Goal: Task Accomplishment & Management: Manage account settings

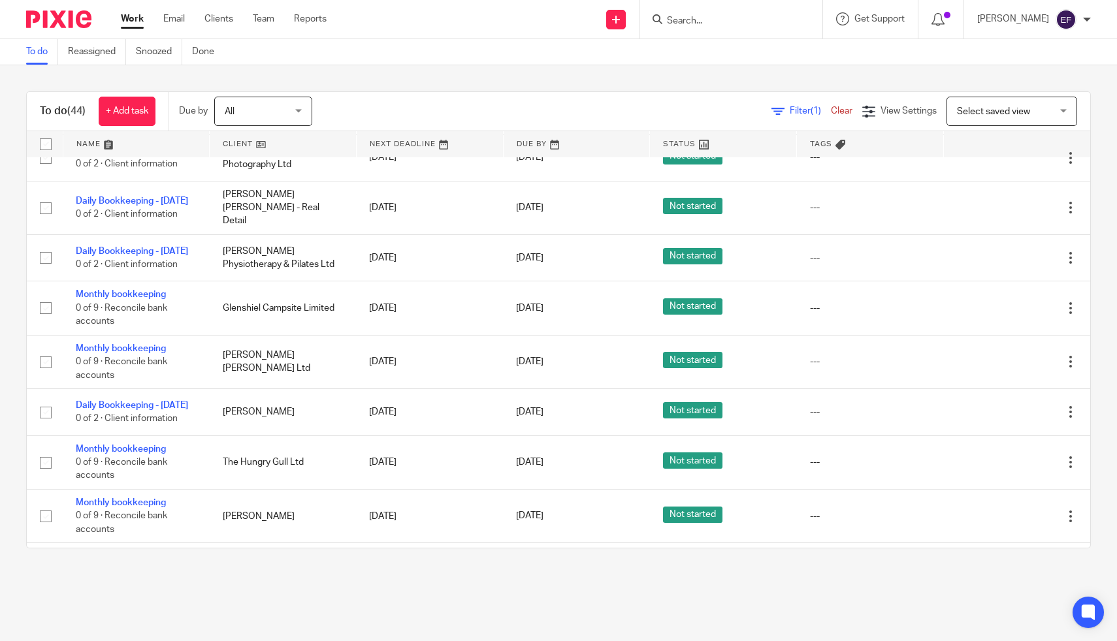
scroll to position [428, 0]
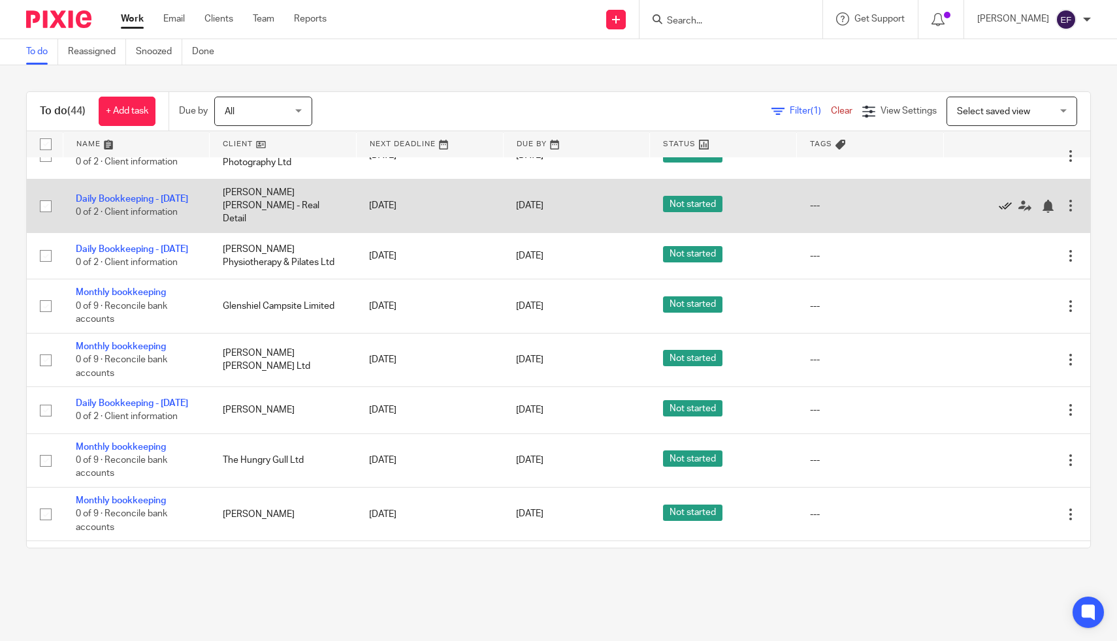
click at [1006, 213] on icon at bounding box center [1004, 206] width 13 height 13
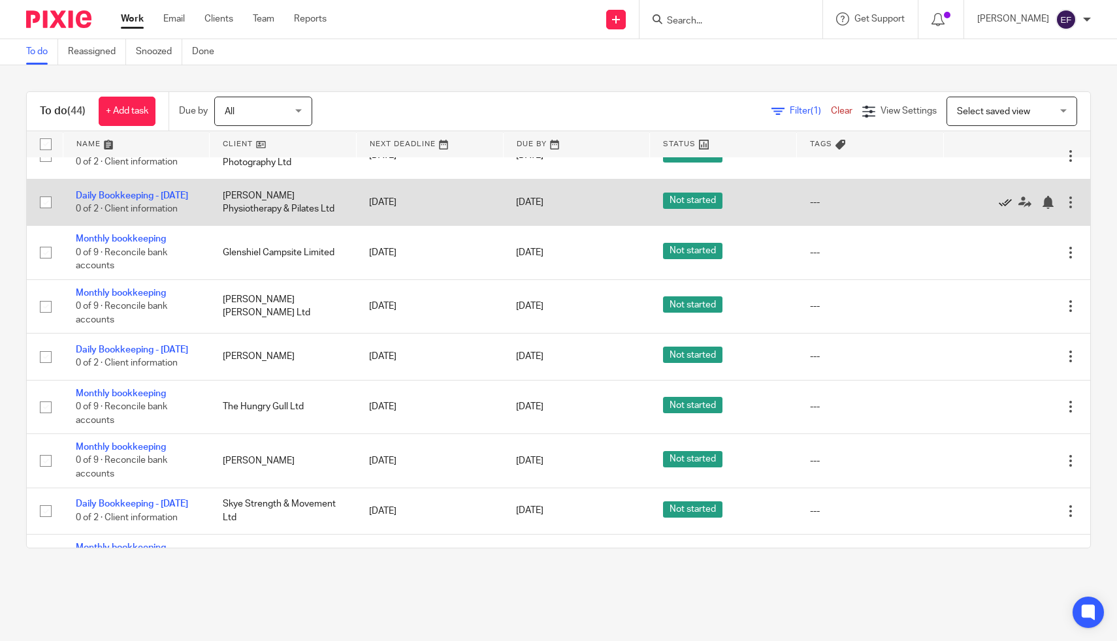
click at [1001, 209] on icon at bounding box center [1004, 202] width 13 height 13
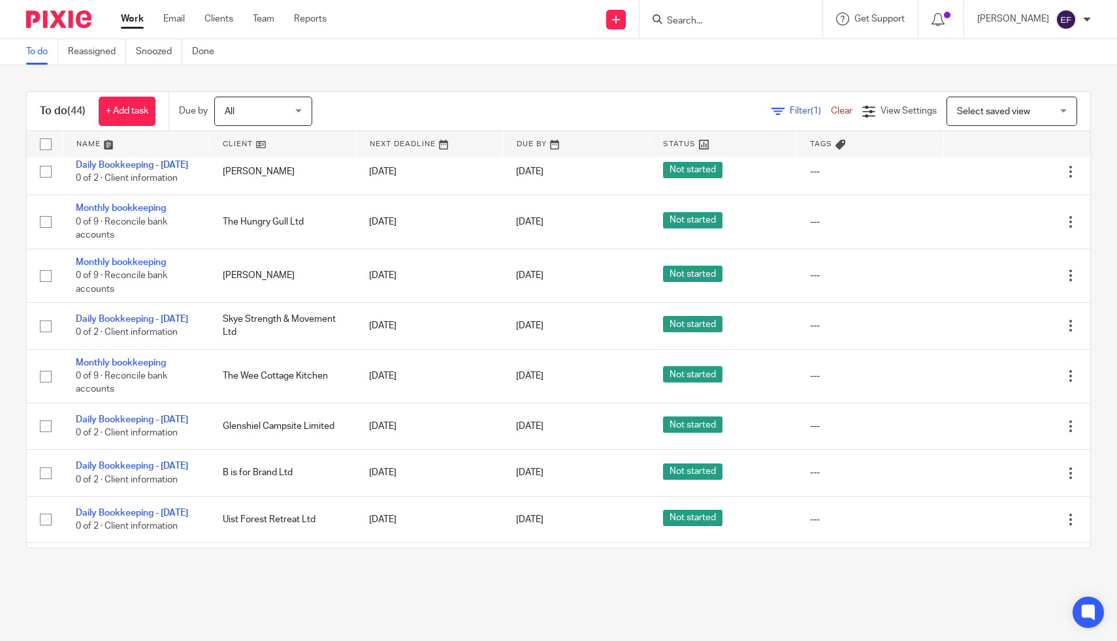
scroll to position [567, 0]
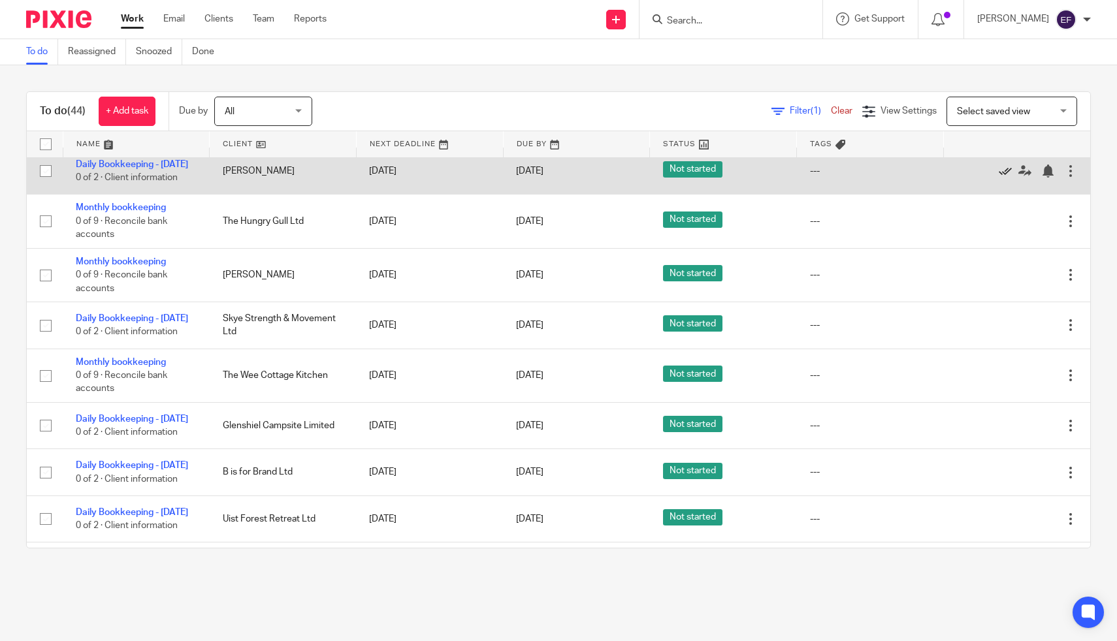
click at [1004, 178] on icon at bounding box center [1004, 171] width 13 height 13
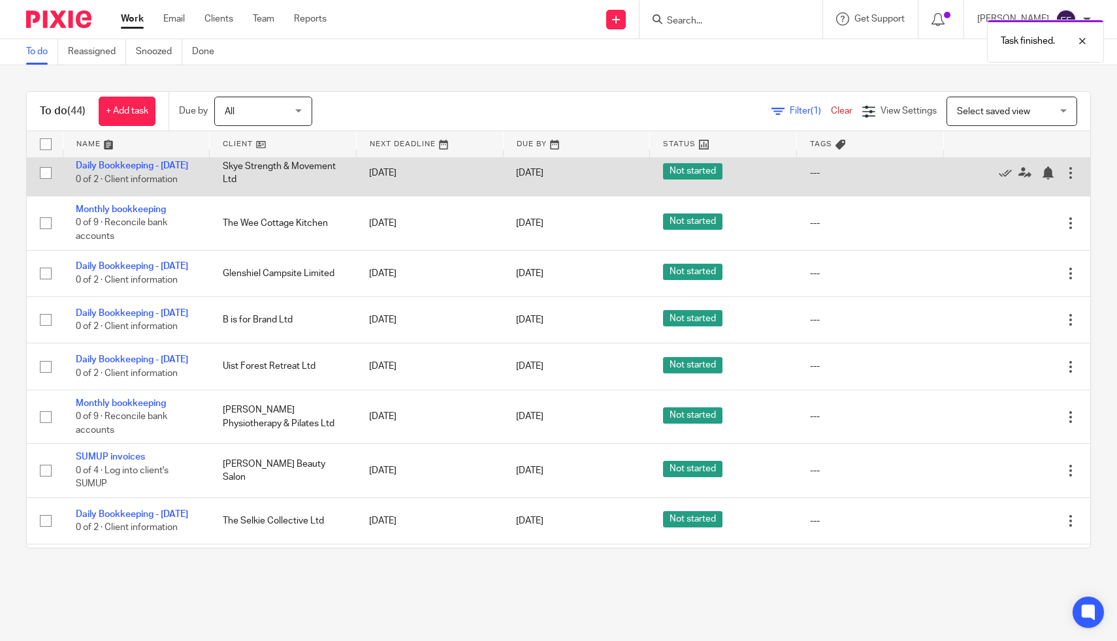
scroll to position [678, 0]
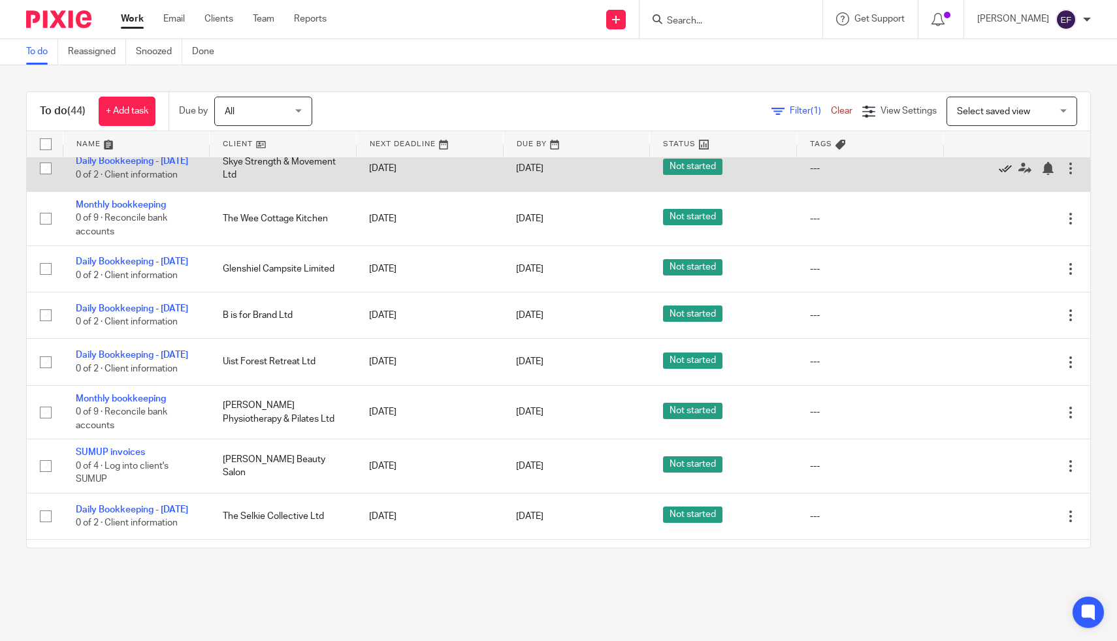
click at [1006, 175] on icon at bounding box center [1004, 168] width 13 height 13
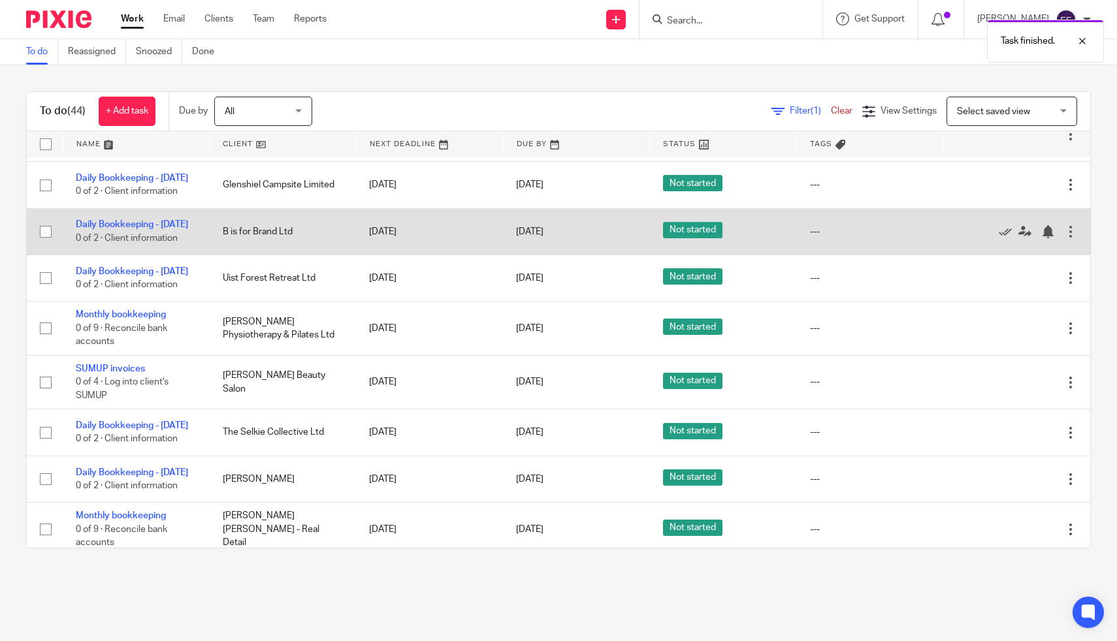
scroll to position [727, 0]
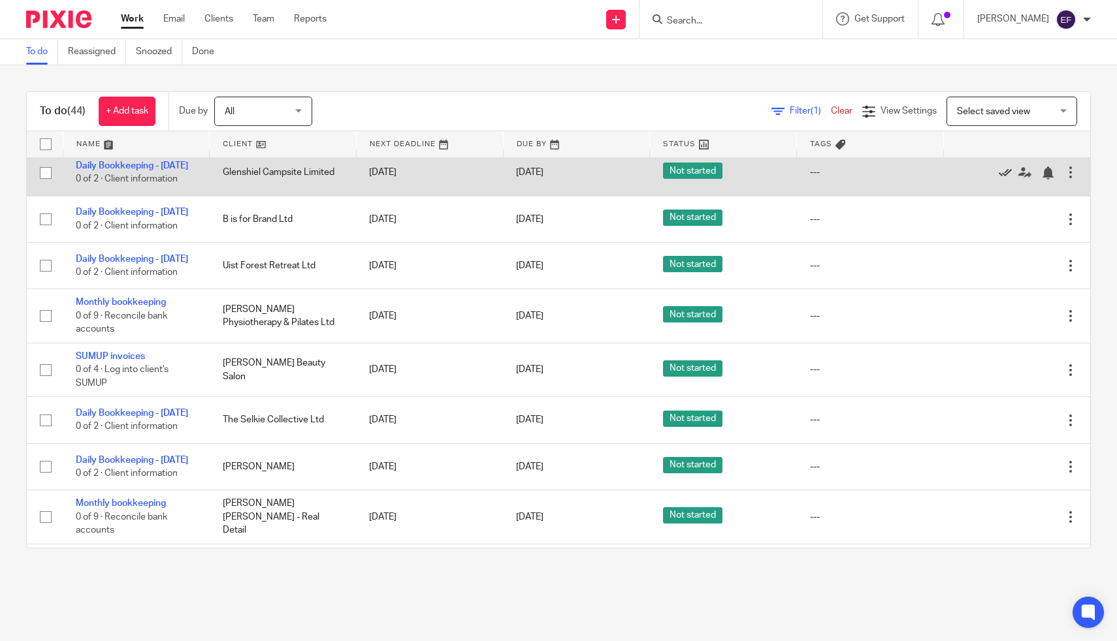
click at [1004, 180] on icon at bounding box center [1004, 173] width 13 height 13
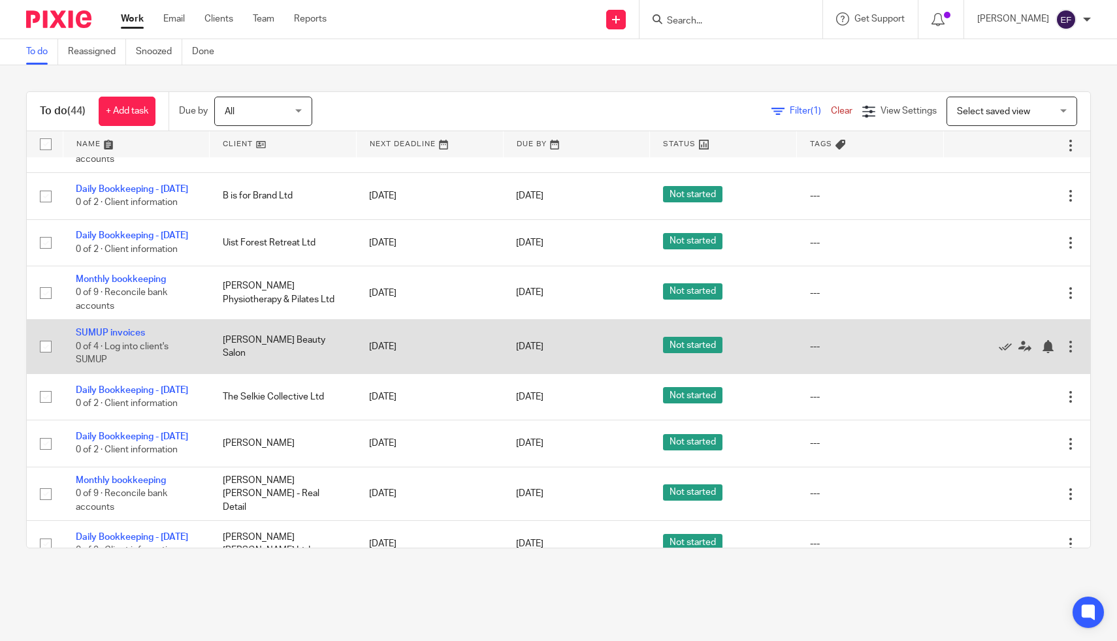
scroll to position [699, 0]
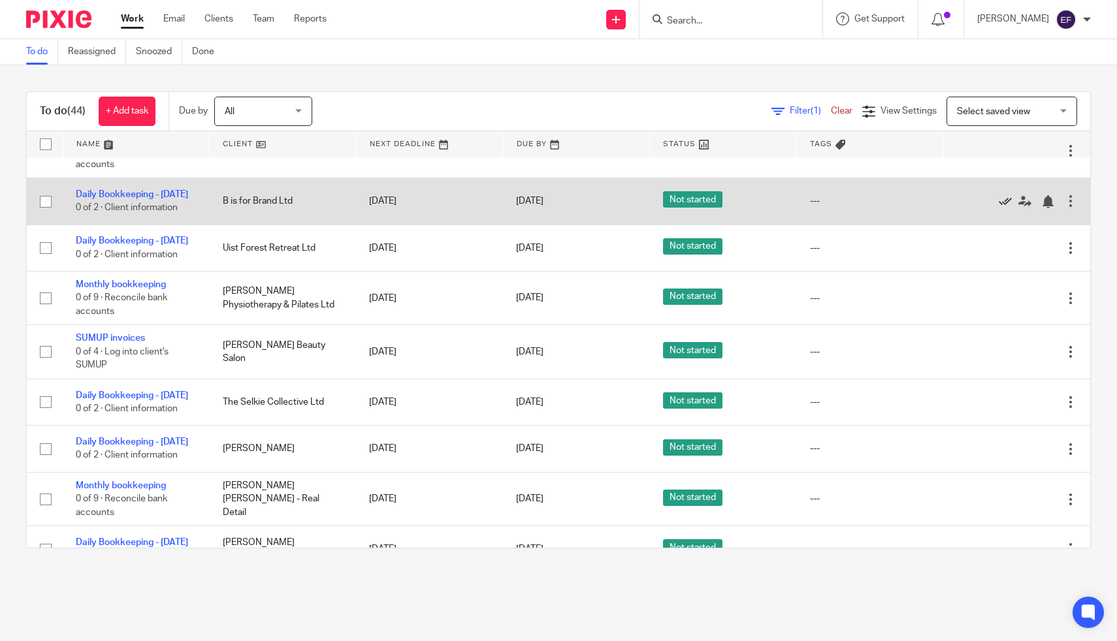
click at [1004, 208] on icon at bounding box center [1004, 201] width 13 height 13
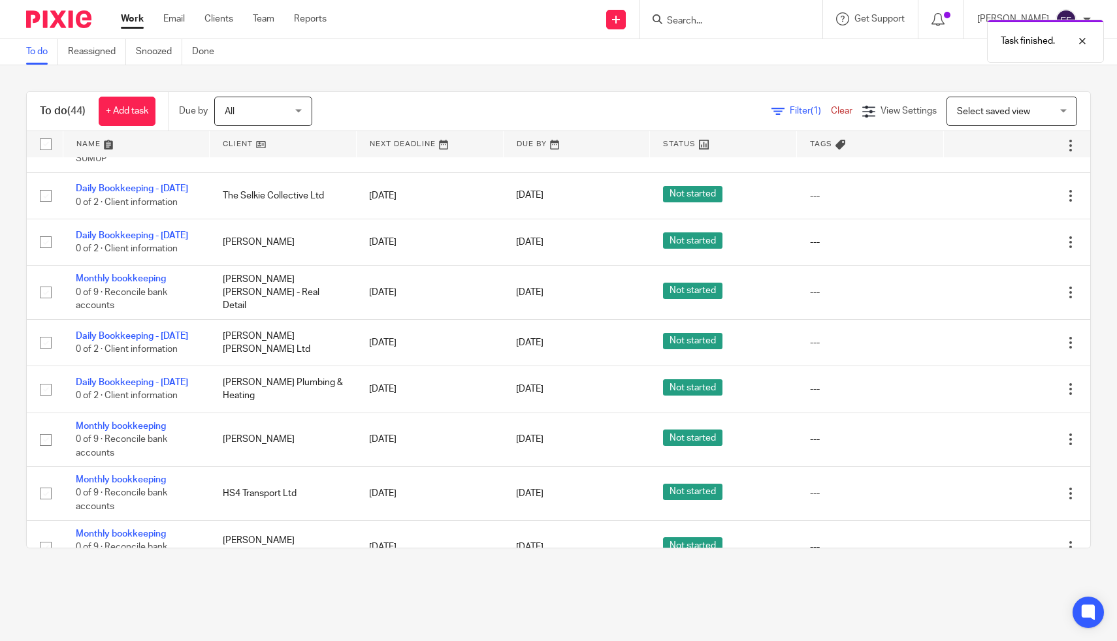
scroll to position [859, 0]
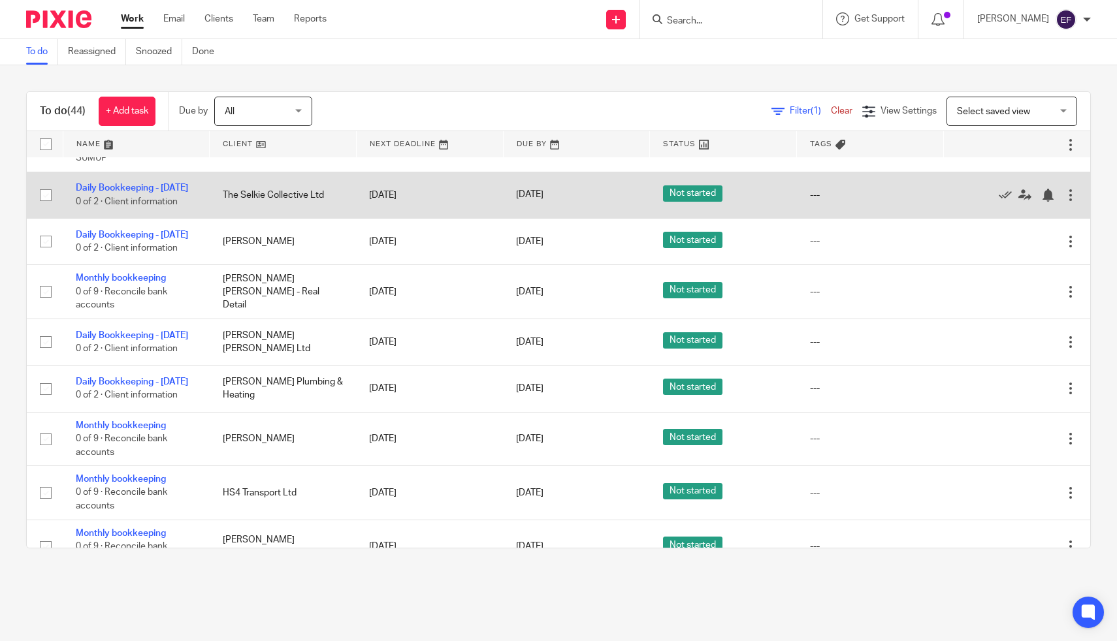
click at [996, 202] on div at bounding box center [1010, 195] width 108 height 13
click at [1002, 202] on icon at bounding box center [1004, 195] width 13 height 13
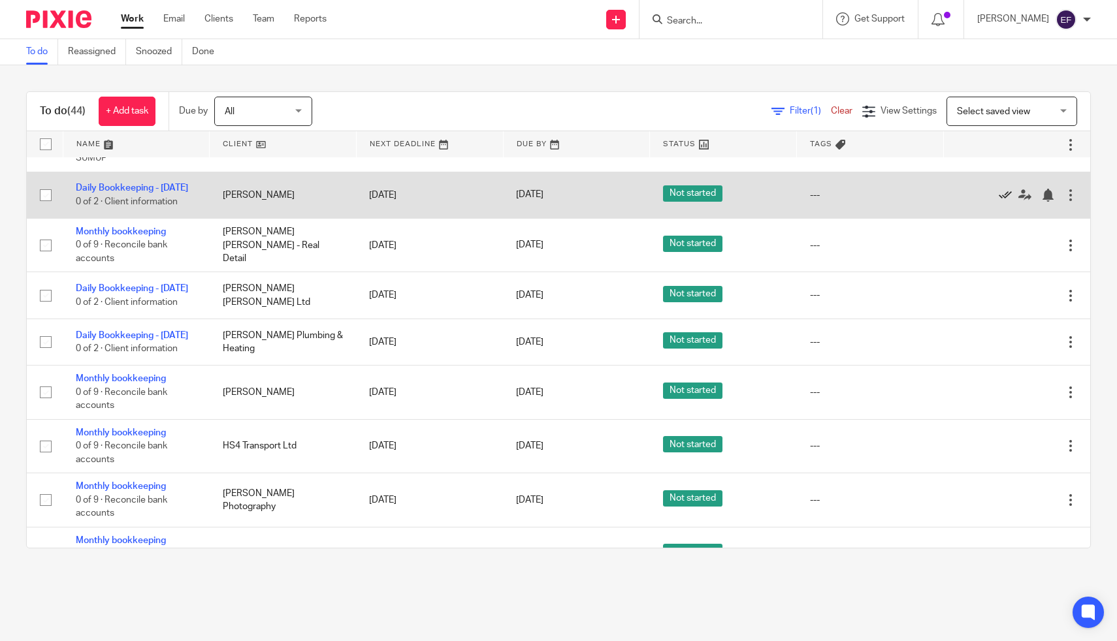
click at [1002, 202] on icon at bounding box center [1004, 195] width 13 height 13
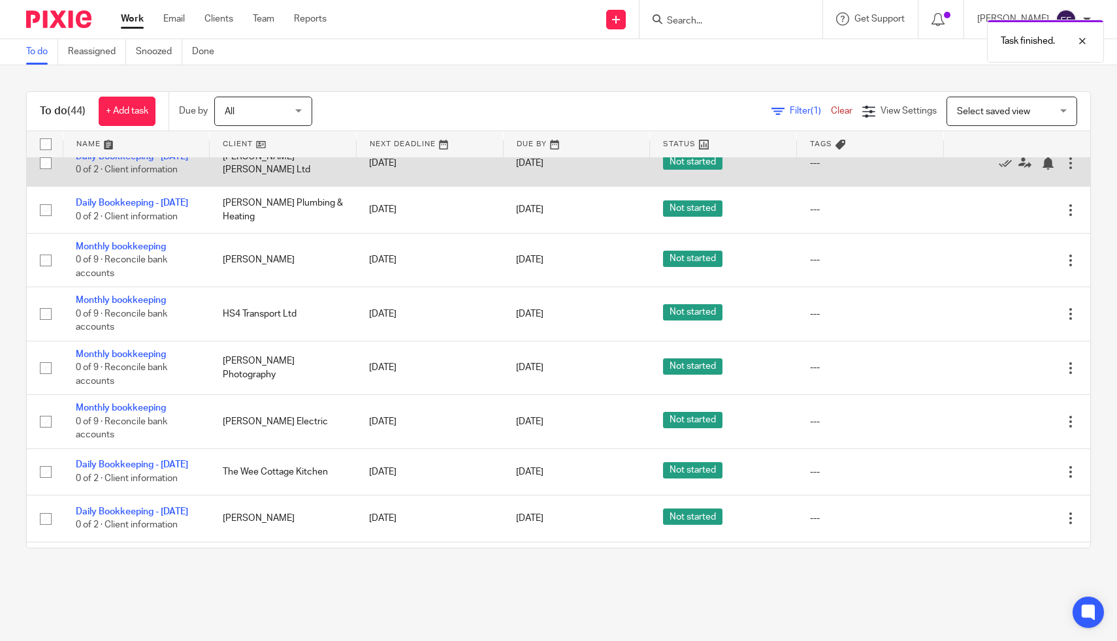
scroll to position [945, 0]
click at [1004, 169] on link at bounding box center [1008, 162] width 20 height 13
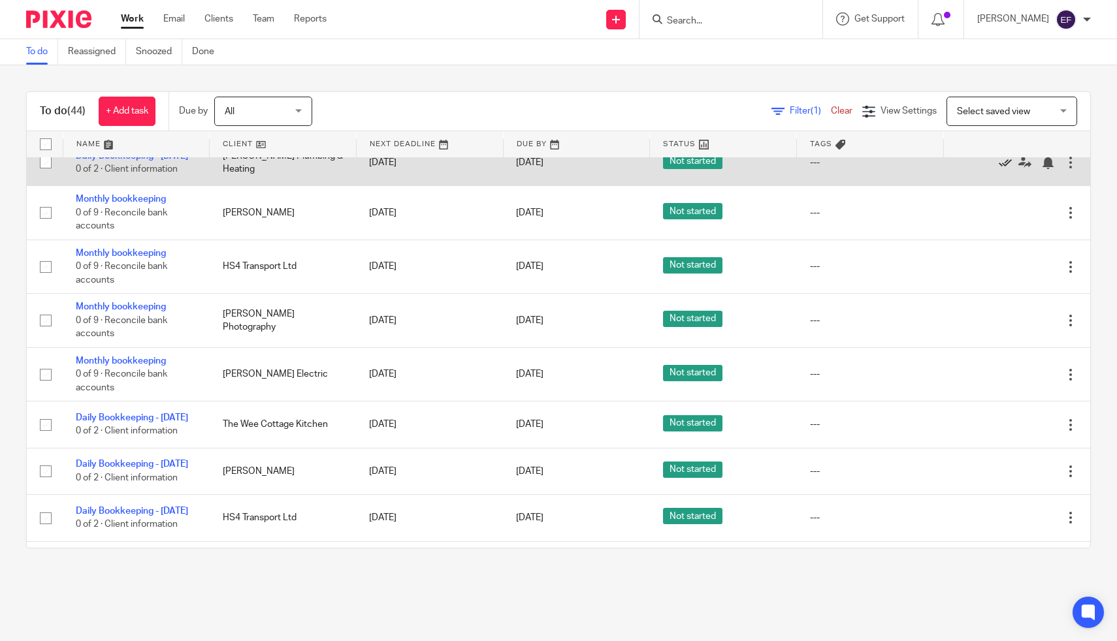
click at [1004, 169] on icon at bounding box center [1004, 162] width 13 height 13
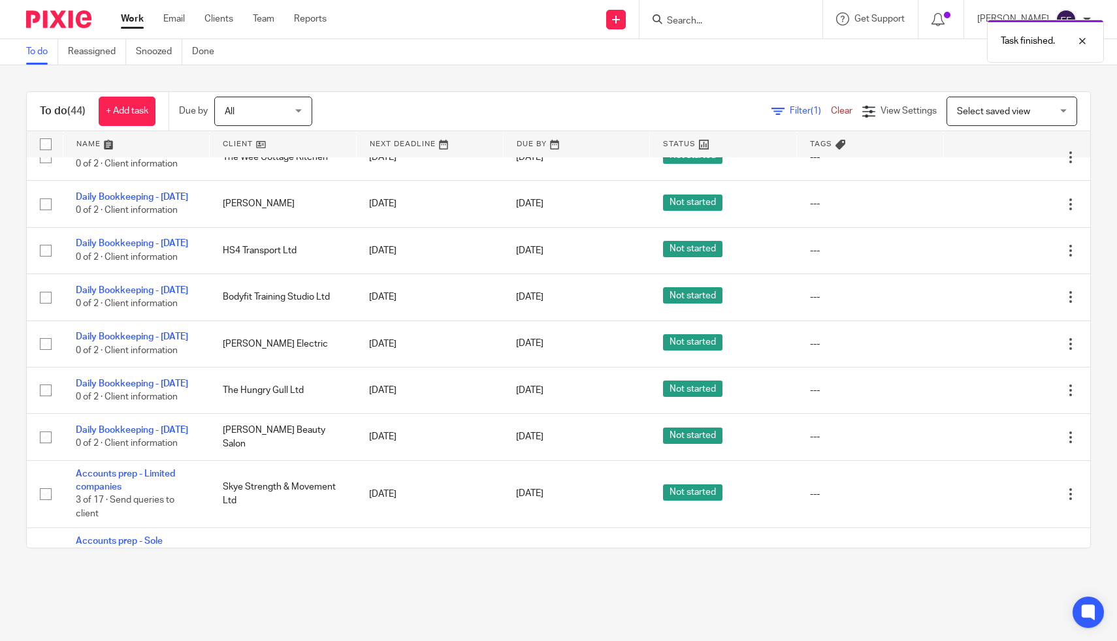
scroll to position [1171, 0]
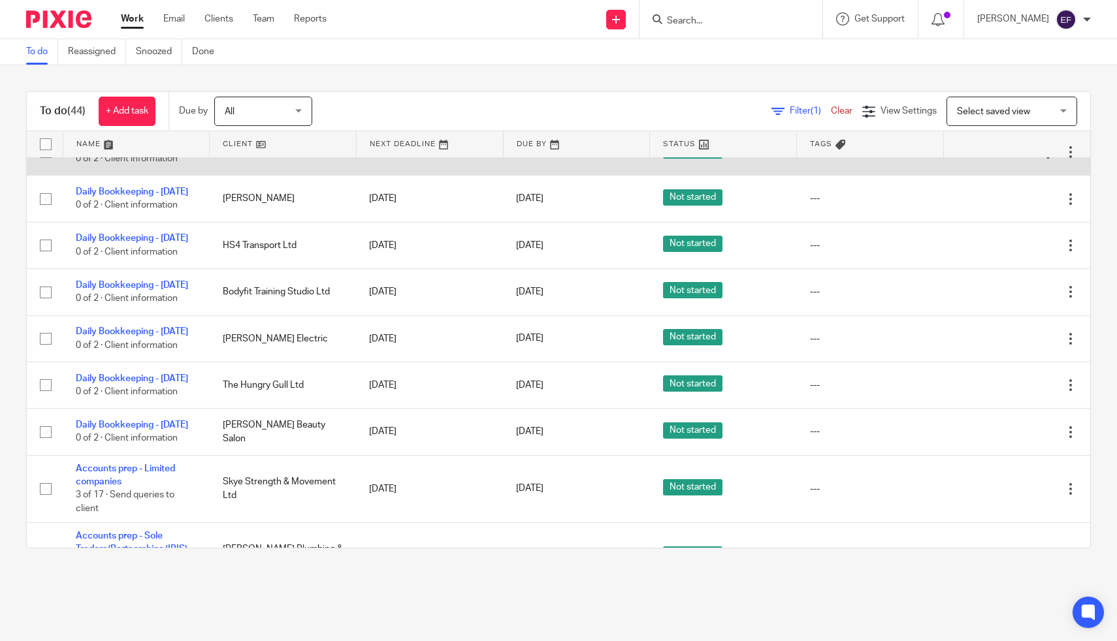
click at [1005, 159] on icon at bounding box center [1004, 152] width 13 height 13
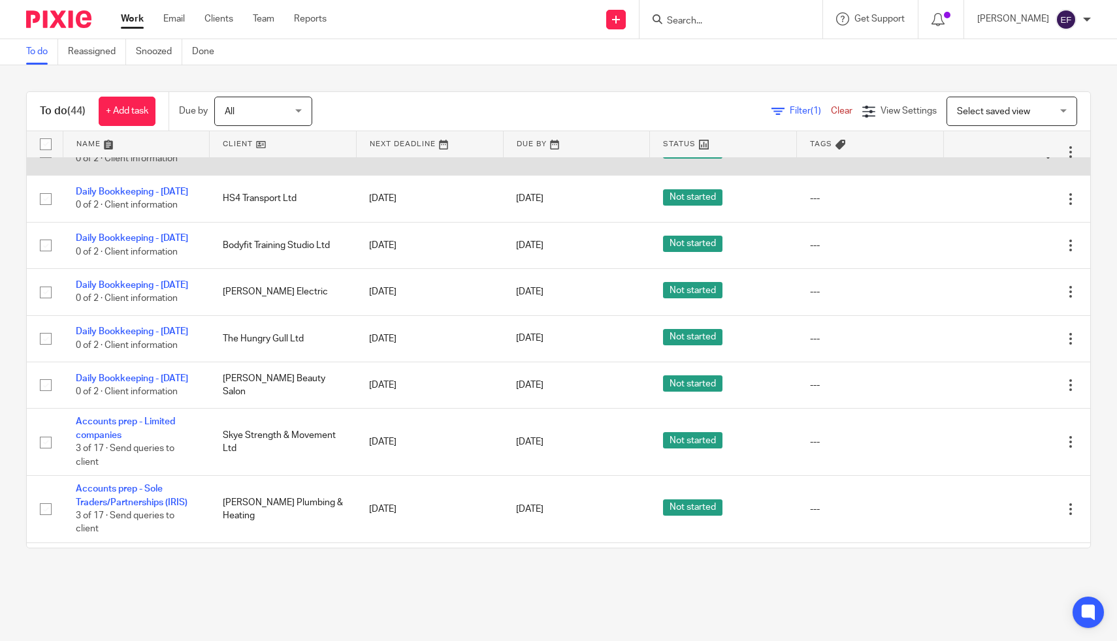
click at [1002, 159] on icon at bounding box center [1004, 152] width 13 height 13
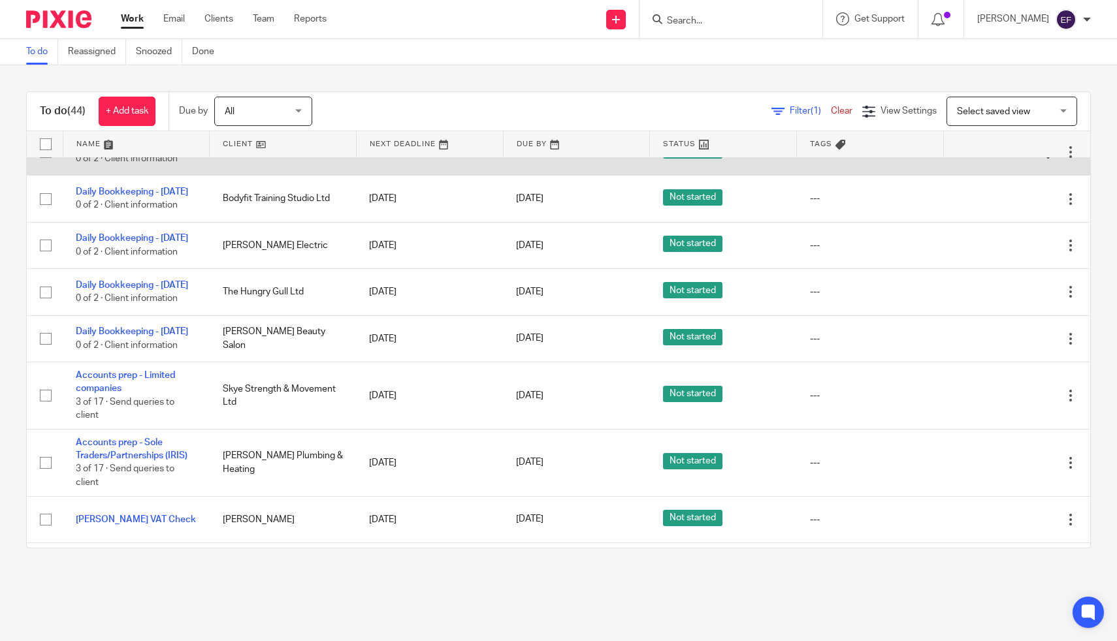
click at [1005, 159] on icon at bounding box center [1004, 152] width 13 height 13
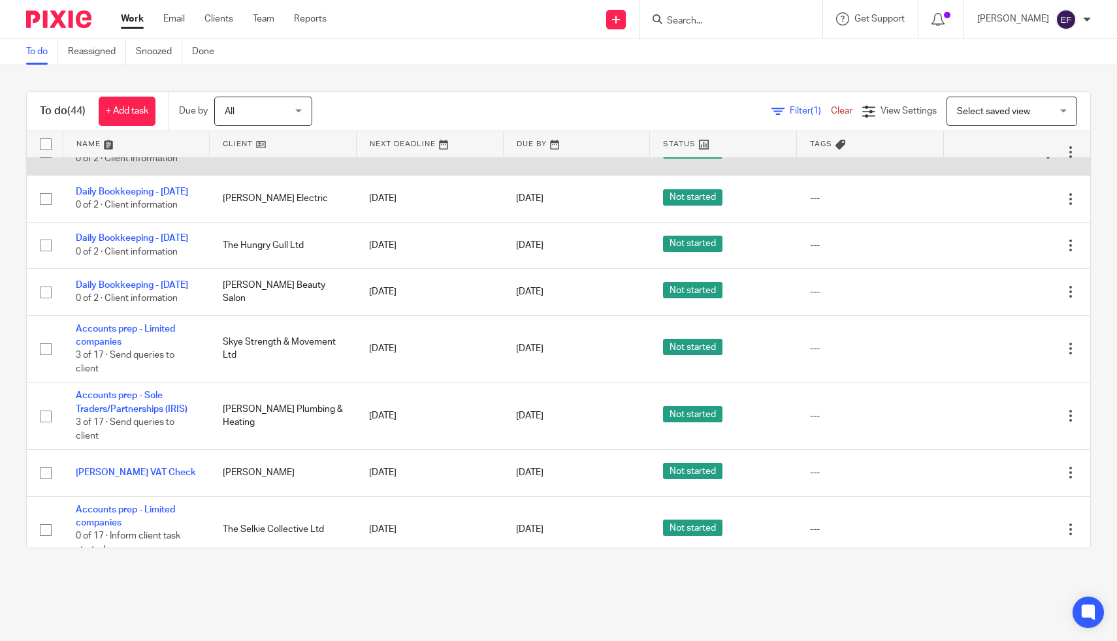
click at [1006, 159] on icon at bounding box center [1004, 152] width 13 height 13
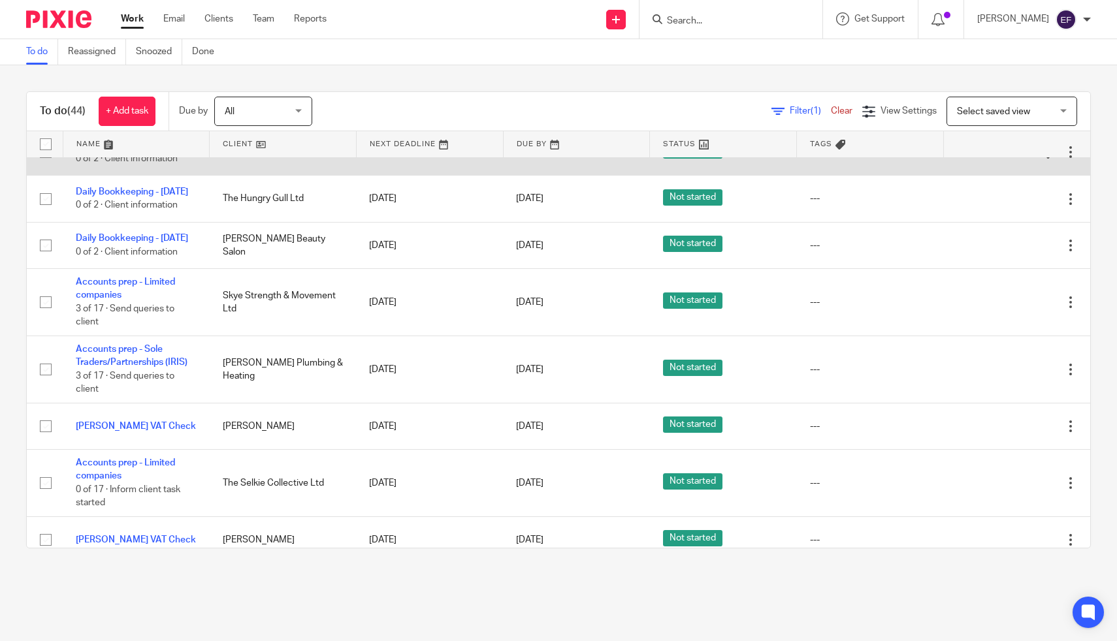
click at [1006, 159] on icon at bounding box center [1004, 152] width 13 height 13
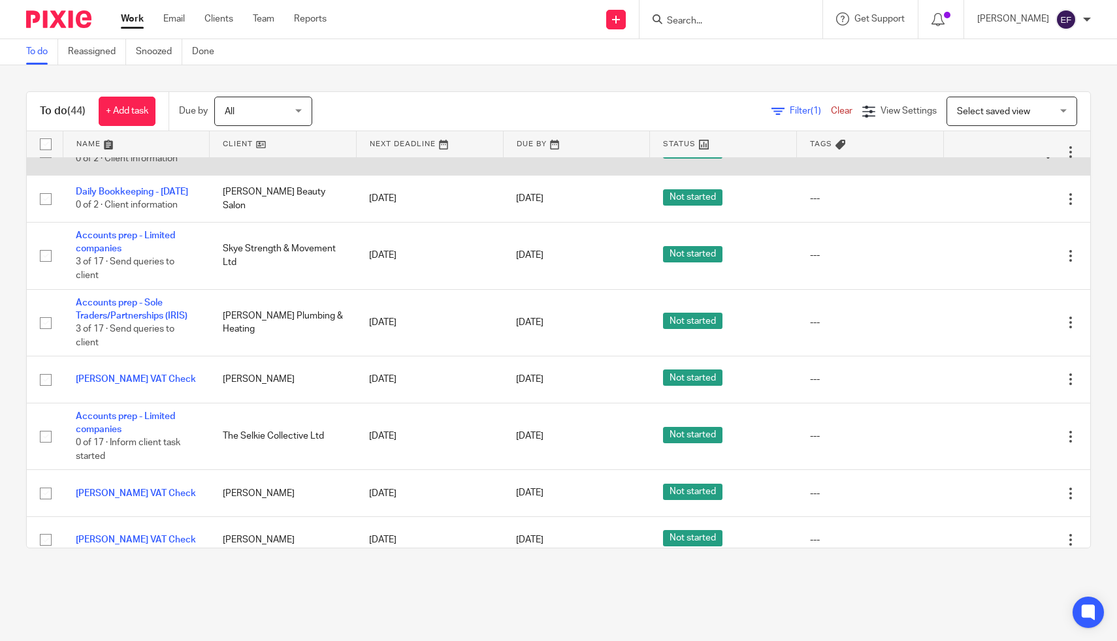
click at [1006, 159] on icon at bounding box center [1004, 152] width 13 height 13
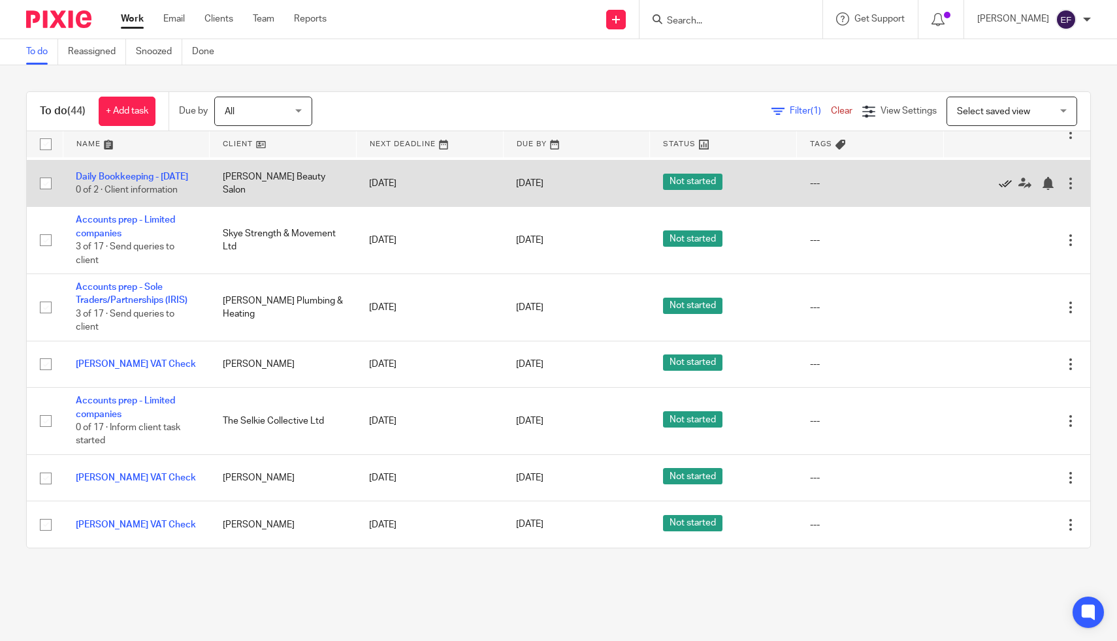
click at [1004, 190] on icon at bounding box center [1004, 183] width 13 height 13
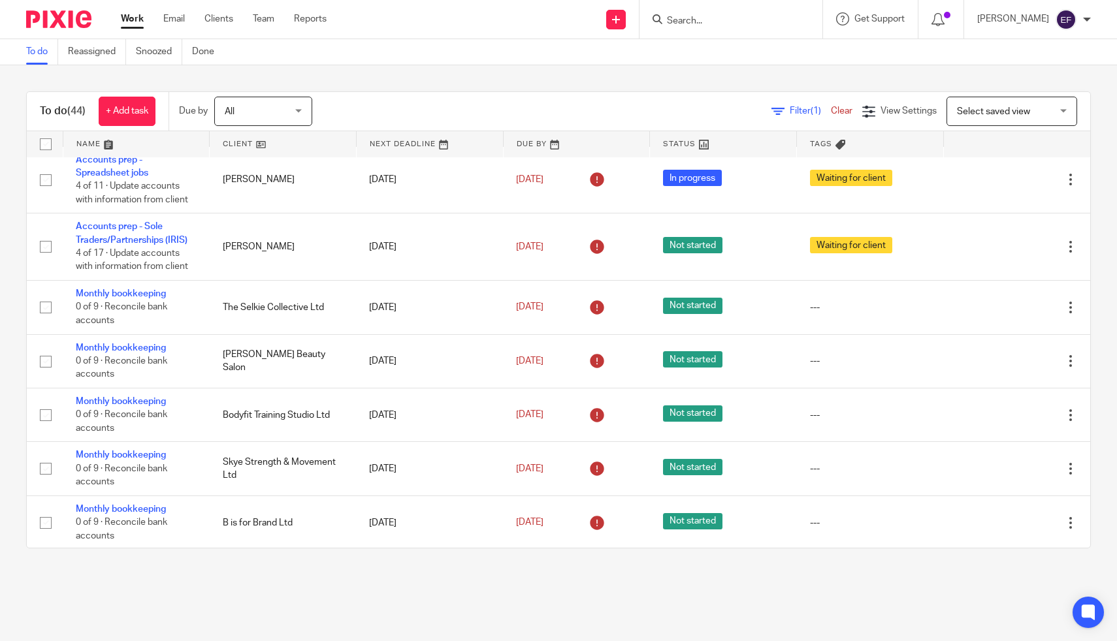
scroll to position [0, 0]
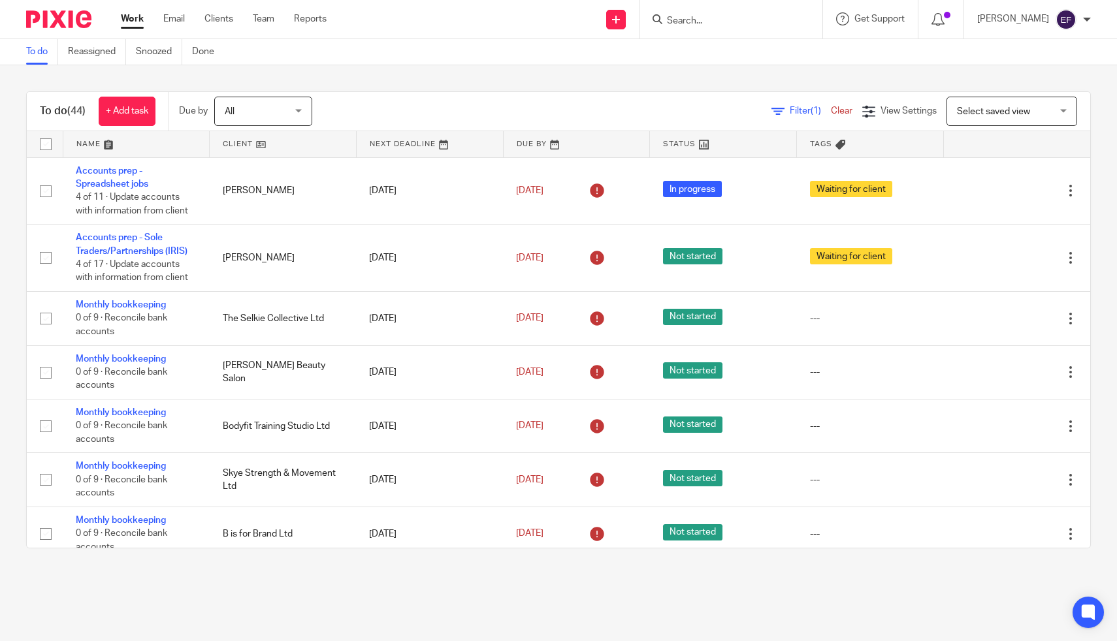
click at [256, 148] on link at bounding box center [283, 144] width 146 height 26
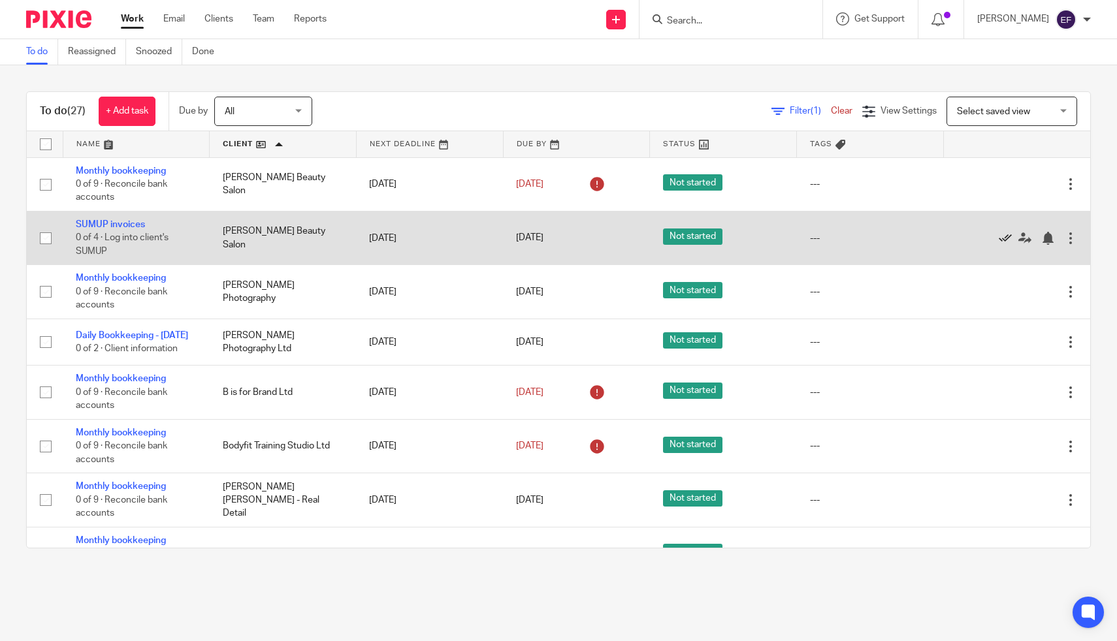
click at [1003, 239] on icon at bounding box center [1004, 238] width 13 height 13
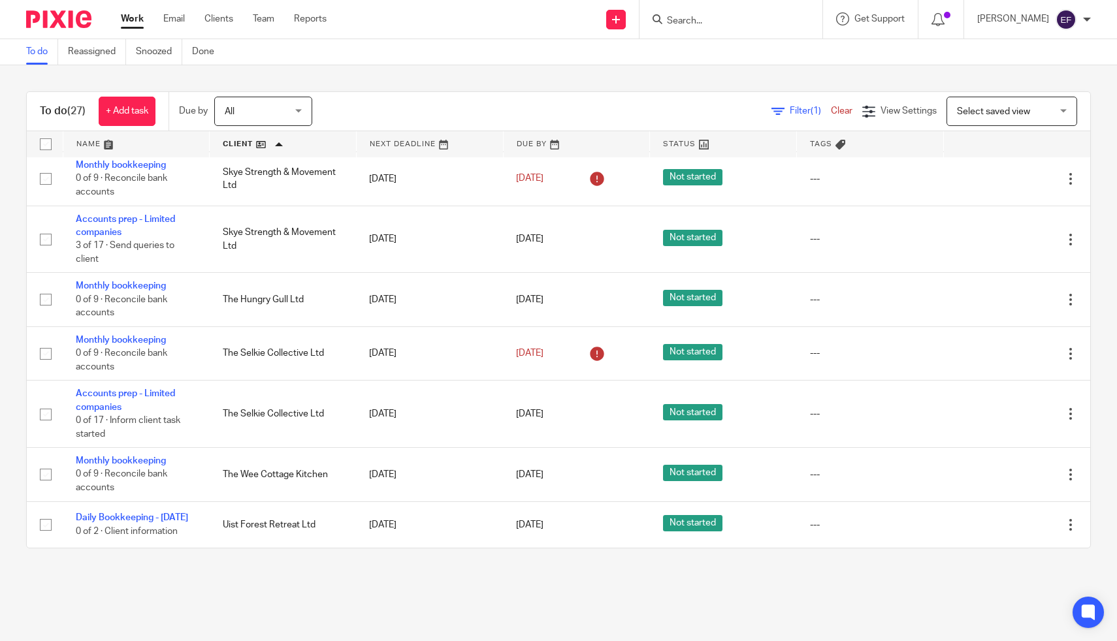
scroll to position [1085, 0]
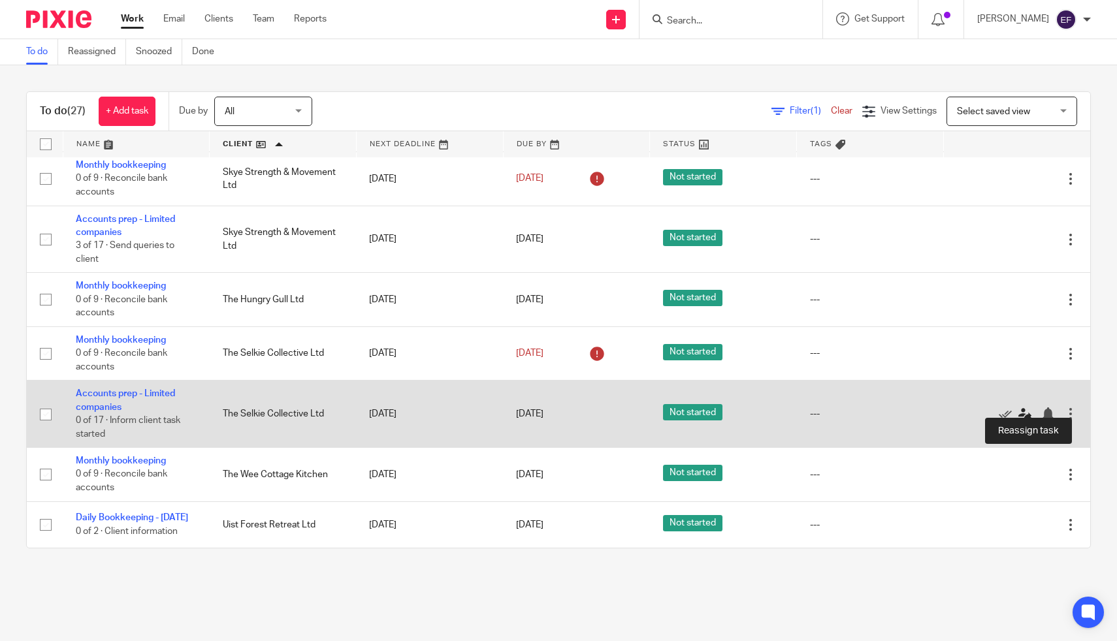
click at [1021, 407] on icon at bounding box center [1024, 413] width 13 height 13
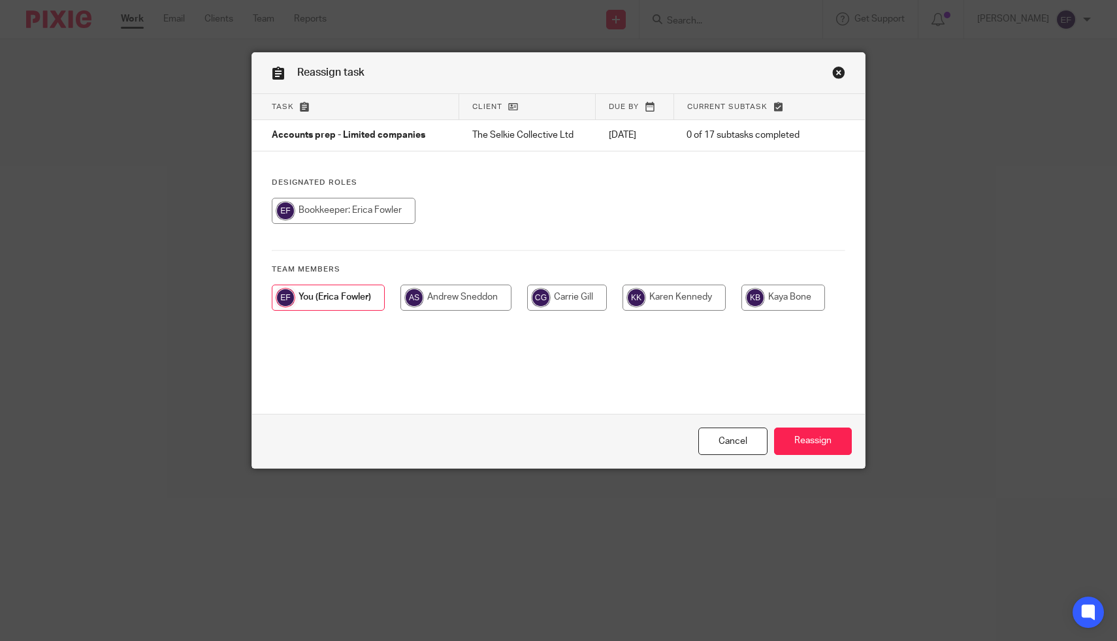
click at [695, 299] on input "radio" at bounding box center [673, 298] width 103 height 26
radio input "true"
click at [810, 436] on input "Reassign" at bounding box center [813, 442] width 78 height 28
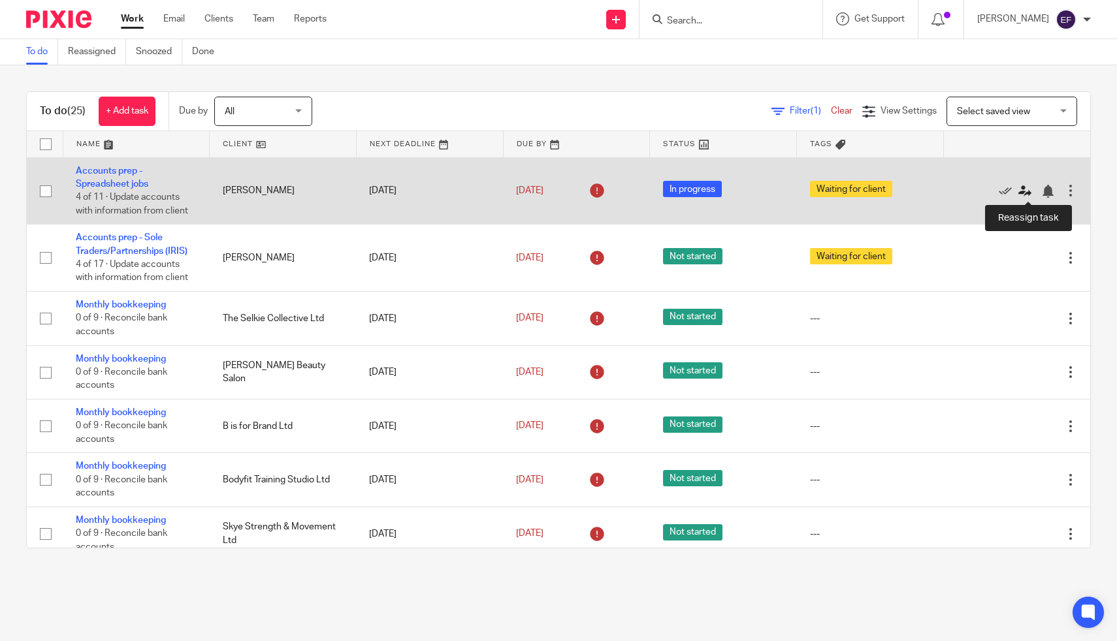
click at [1028, 196] on icon at bounding box center [1024, 191] width 13 height 13
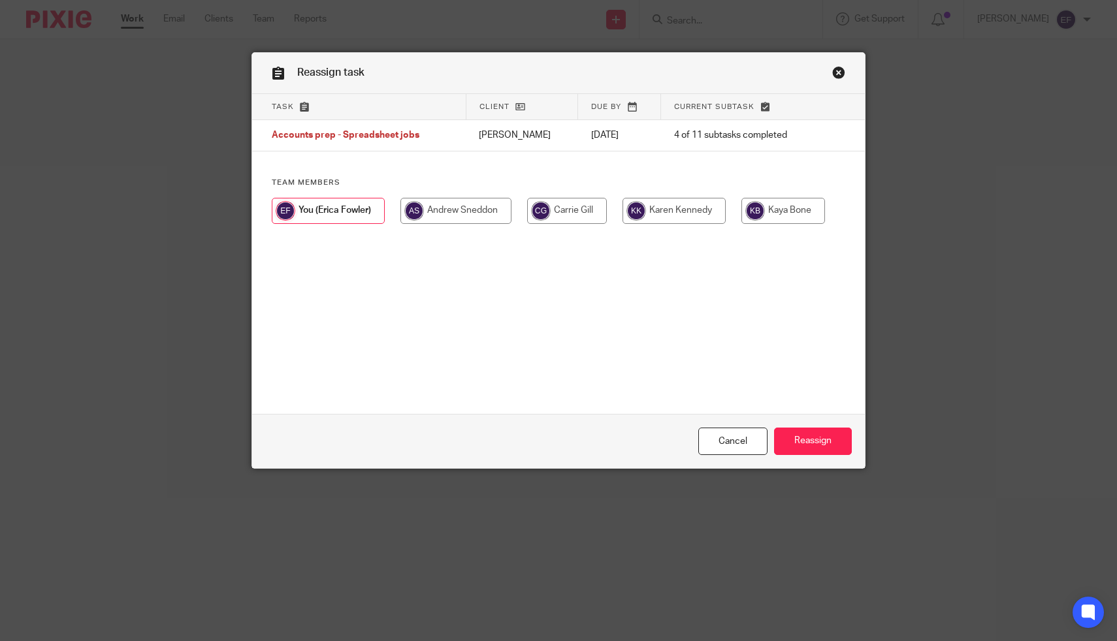
click at [675, 211] on input "radio" at bounding box center [673, 211] width 103 height 26
radio input "true"
click at [801, 444] on input "Reassign" at bounding box center [813, 442] width 78 height 28
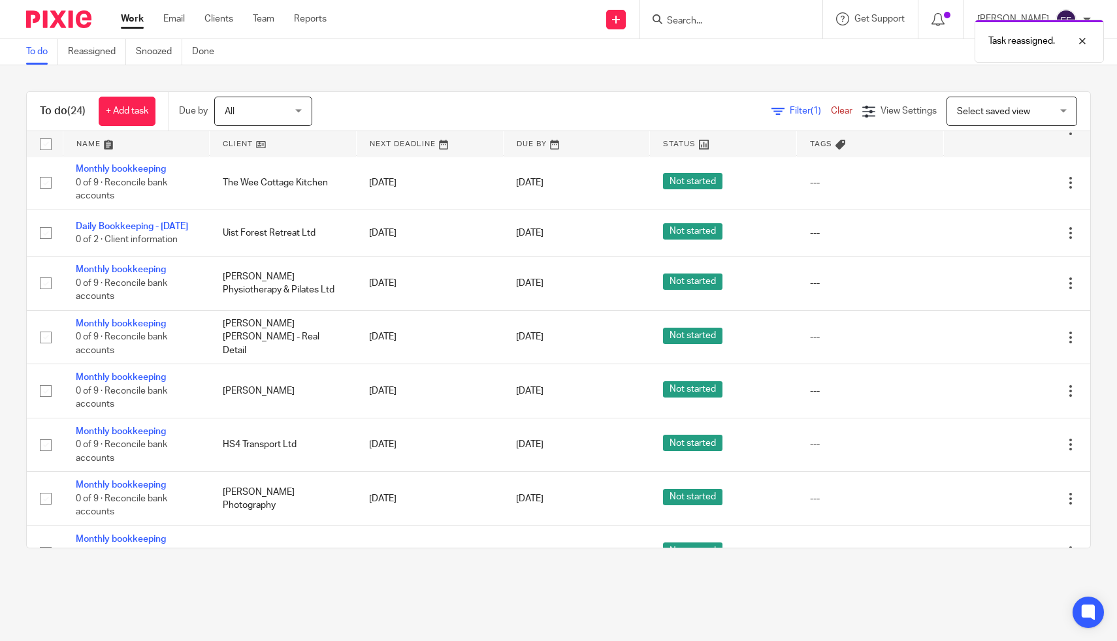
scroll to position [559, 0]
